Goal: Communication & Community: Answer question/provide support

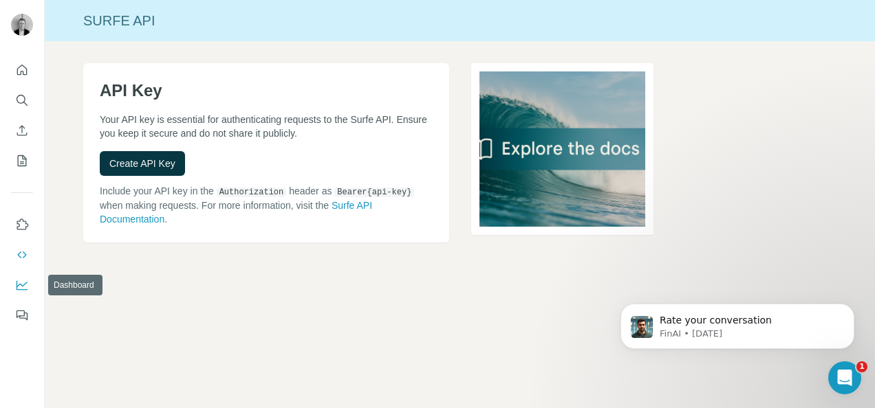
click at [27, 289] on icon "Dashboard" at bounding box center [22, 286] width 11 height 10
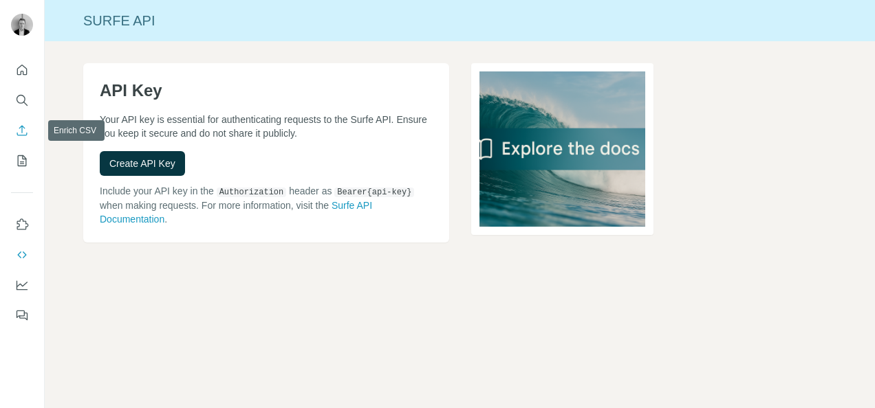
click at [19, 126] on icon "Enrich CSV" at bounding box center [22, 131] width 14 height 14
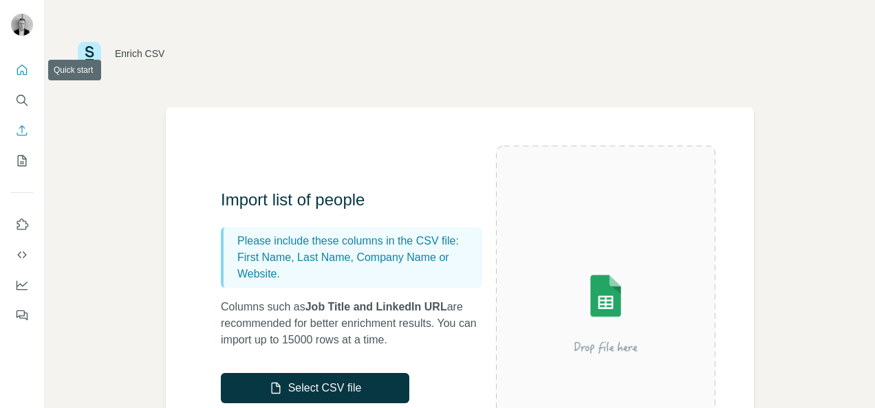
click at [19, 67] on icon "Quick start" at bounding box center [22, 70] width 14 height 14
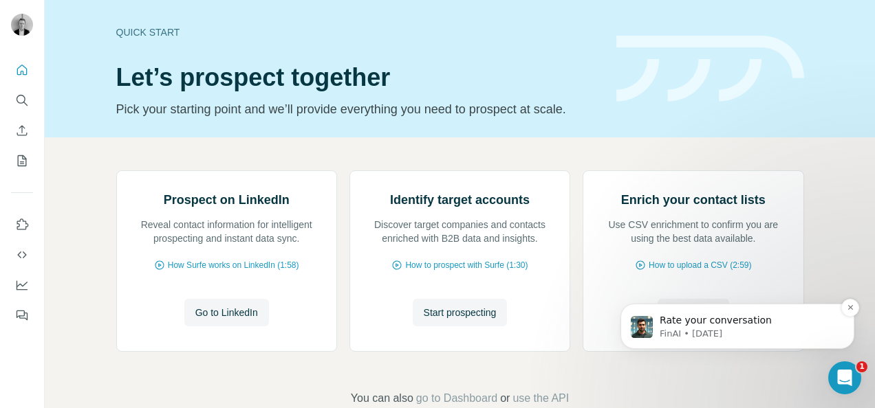
click at [766, 334] on p "FinAI • [DATE]" at bounding box center [747, 334] width 177 height 12
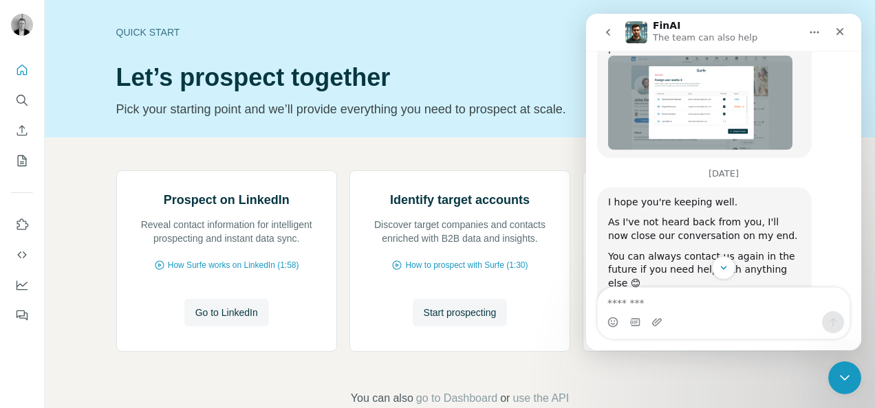
scroll to position [889, 0]
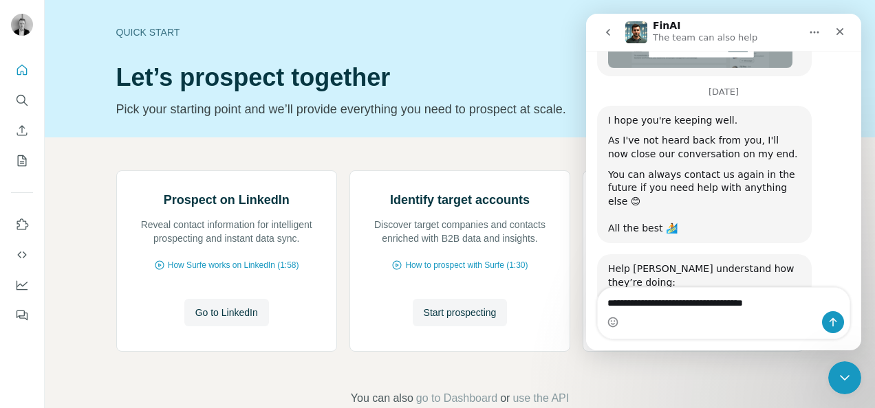
type textarea "**********"
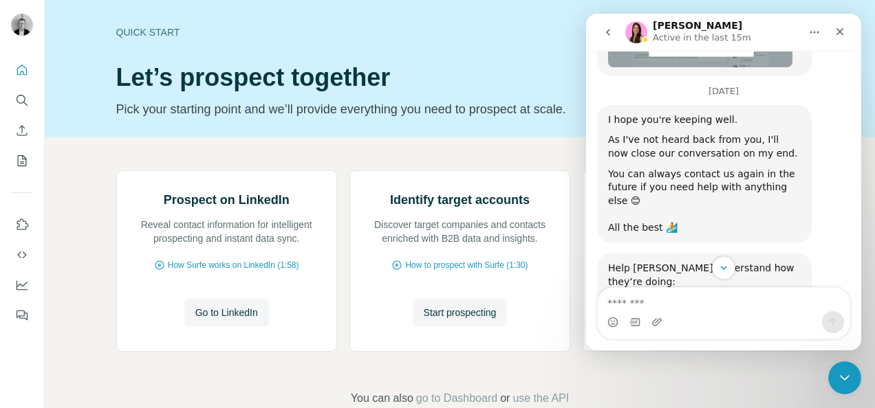
scroll to position [949, 0]
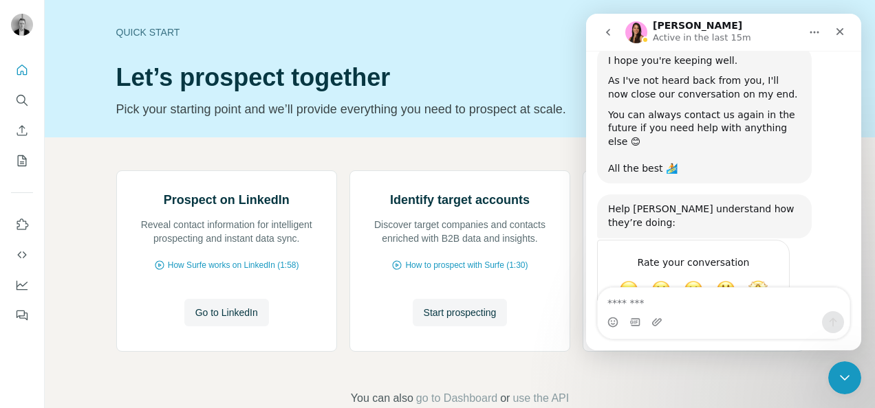
click at [607, 27] on icon "go back" at bounding box center [607, 32] width 11 height 11
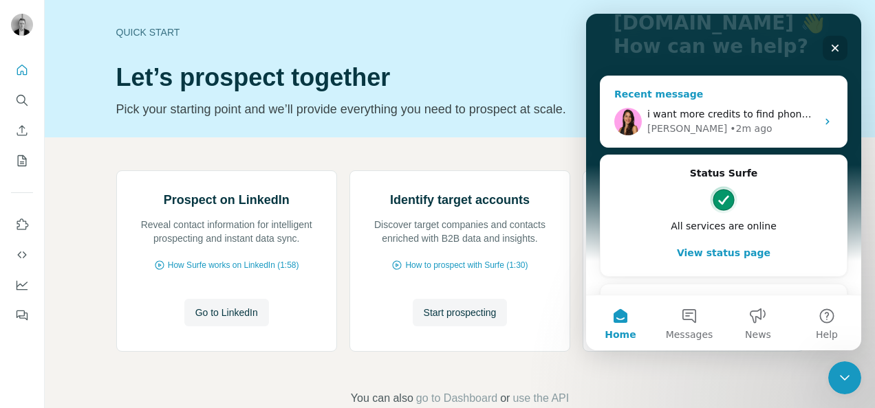
scroll to position [146, 0]
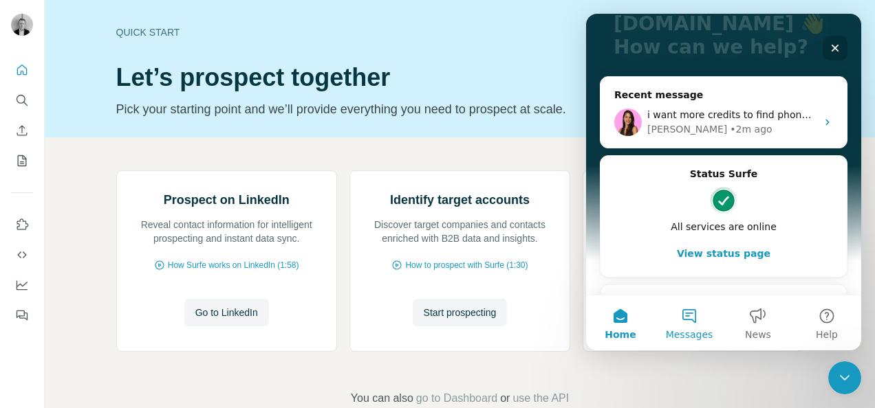
click at [678, 311] on button "Messages" at bounding box center [689, 323] width 69 height 55
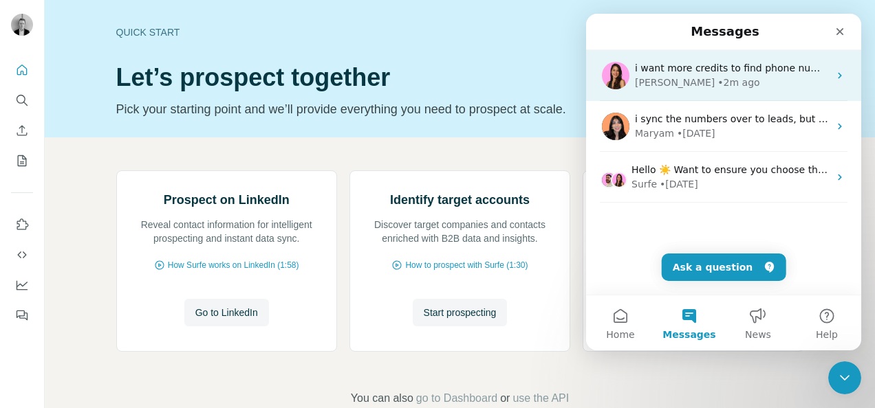
click at [714, 81] on div "[PERSON_NAME] • 2m ago" at bounding box center [732, 83] width 194 height 14
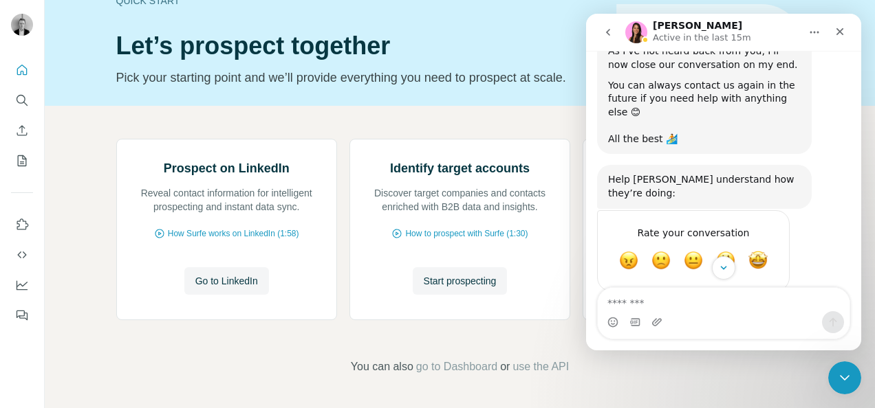
scroll to position [983, 0]
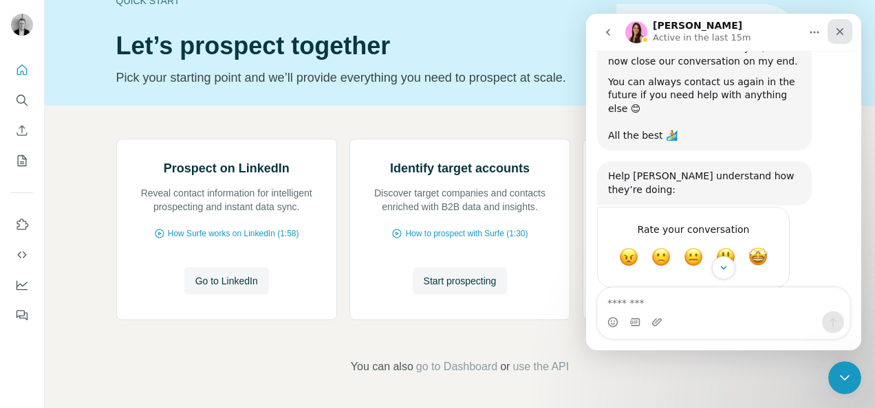
click at [839, 29] on icon "Close" at bounding box center [839, 31] width 11 height 11
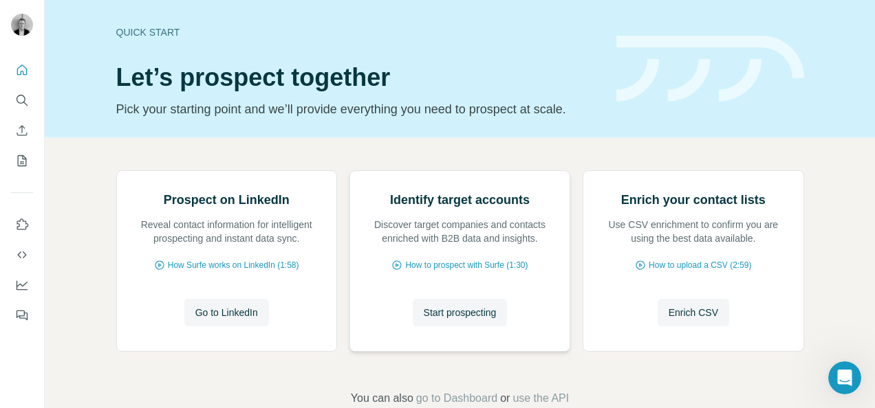
scroll to position [1233, 0]
click at [839, 367] on icon "Open Intercom Messenger" at bounding box center [842, 376] width 23 height 23
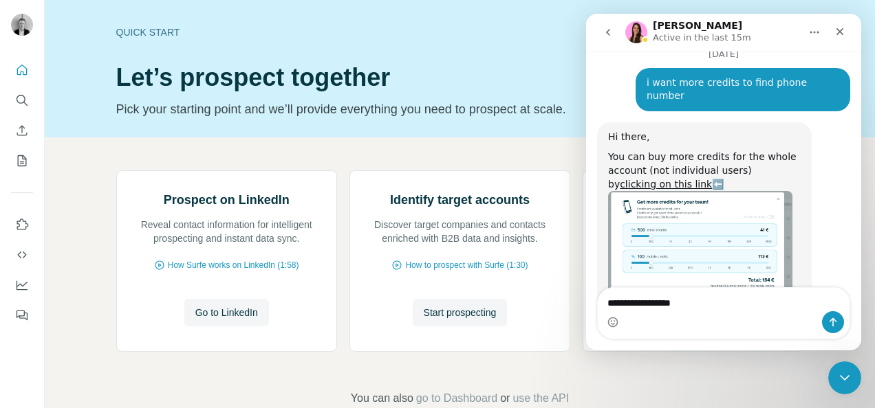
type textarea "**********"
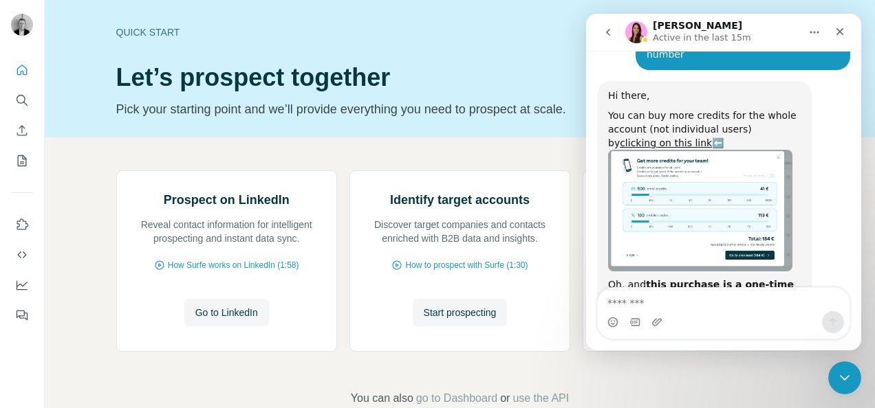
click at [743, 150] on img "Aurélie says…" at bounding box center [700, 211] width 184 height 122
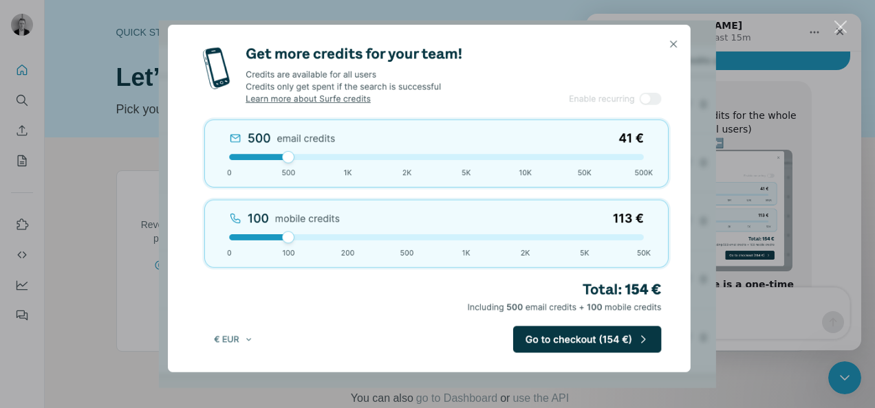
click at [674, 47] on img "Close" at bounding box center [437, 205] width 557 height 368
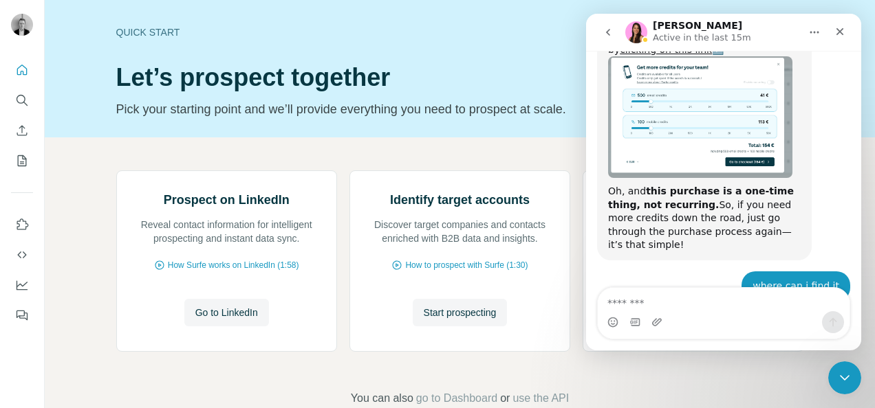
scroll to position [1381, 0]
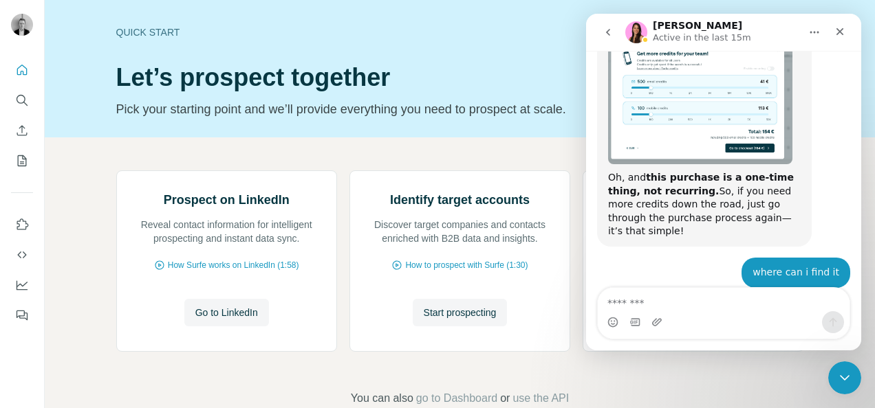
click at [769, 308] on link "clicking on this link" at bounding box center [702, 320] width 188 height 25
click at [673, 300] on textarea "Message…" at bounding box center [724, 299] width 252 height 23
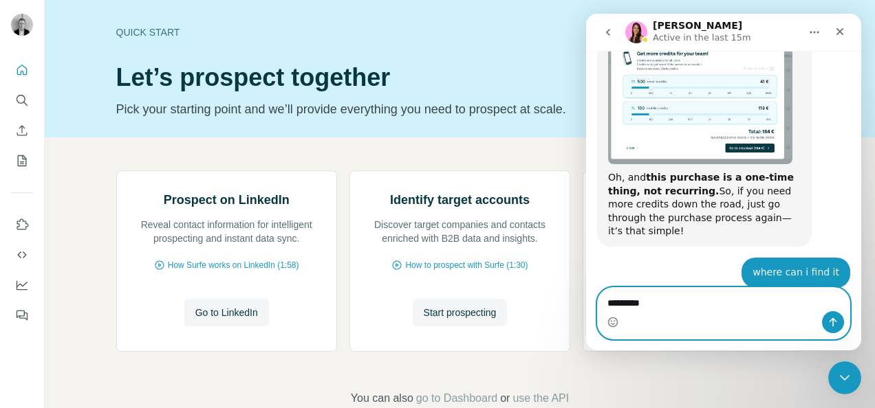
scroll to position [1329, 0]
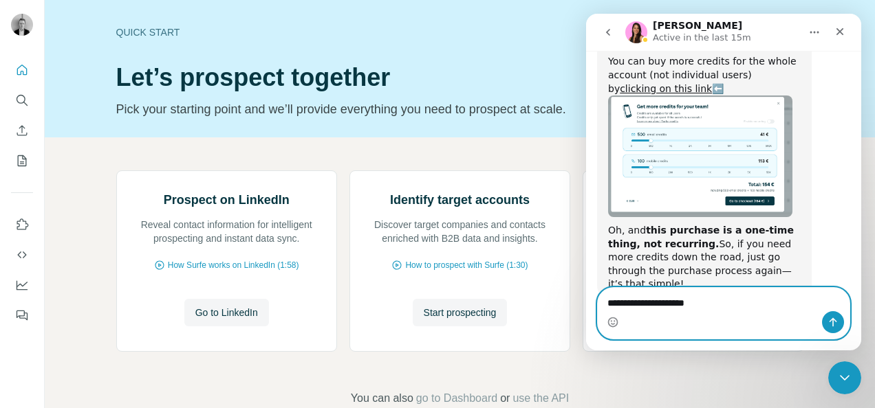
type textarea "**********"
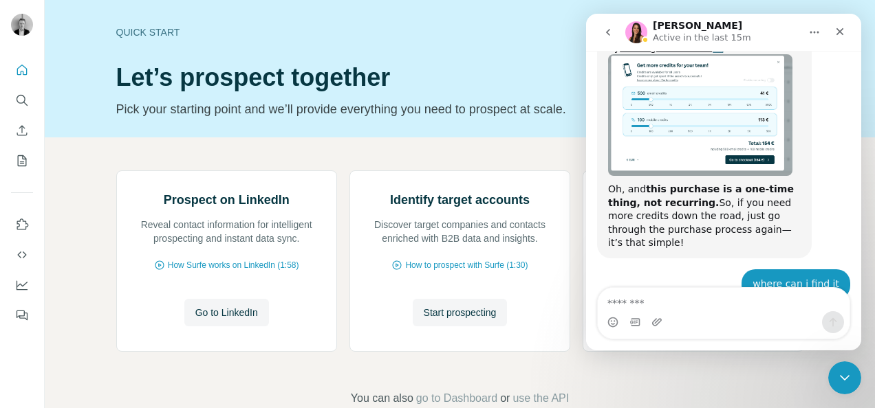
drag, startPoint x: 666, startPoint y: 320, endPoint x: 674, endPoint y: 248, distance: 72.6
click at [674, 248] on div "Hello ☀️ ​ Still have questions about the Surfe plans and pricing shown? ​ Visi…" at bounding box center [723, 201] width 275 height 300
click at [675, 379] on div "i dont want for my team [EMAIL_ADDRESS][DOMAIN_NAME] • Just now" at bounding box center [723, 402] width 253 height 47
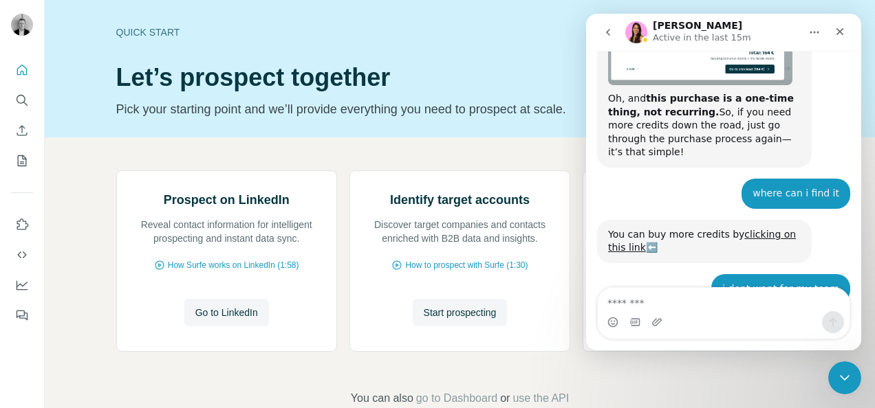
scroll to position [1472, 0]
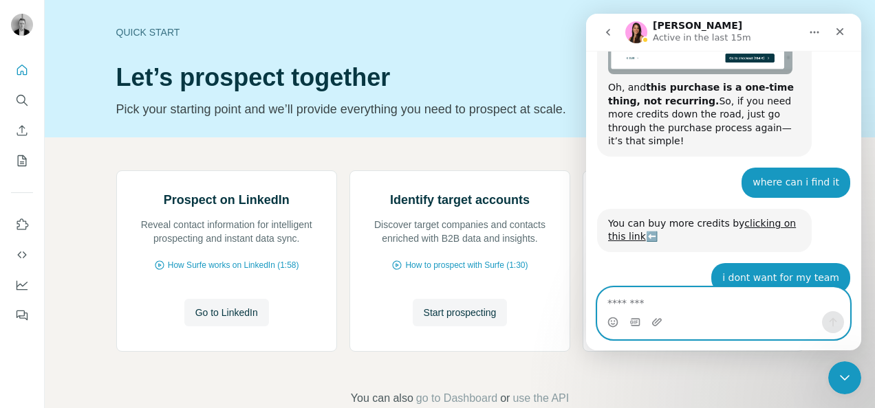
click at [629, 303] on textarea "Message…" at bounding box center [724, 299] width 252 height 23
type textarea "*********"
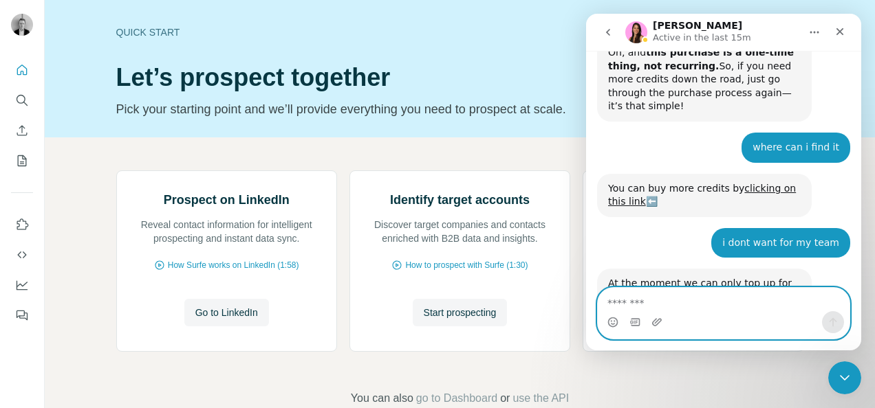
scroll to position [1512, 0]
